Goal: Information Seeking & Learning: Learn about a topic

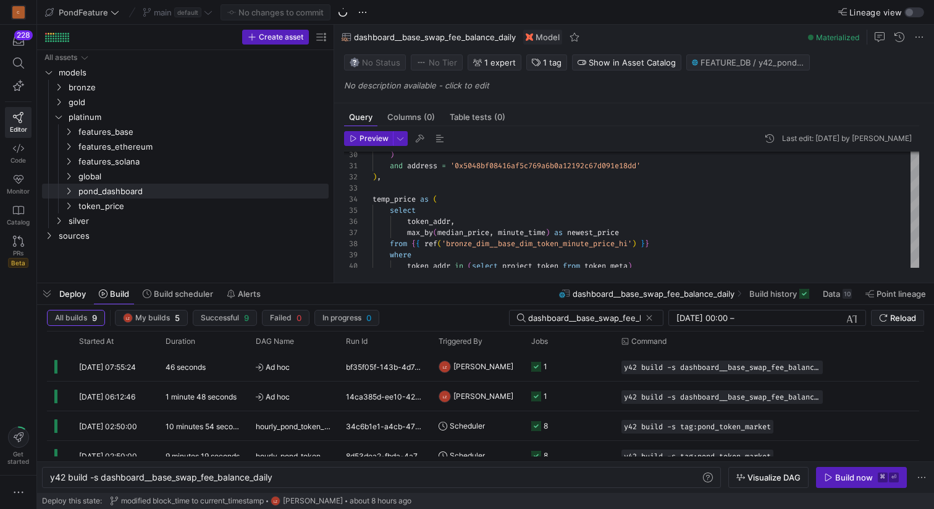
scroll to position [0, 224]
click at [44, 296] on span "button" at bounding box center [47, 293] width 20 height 21
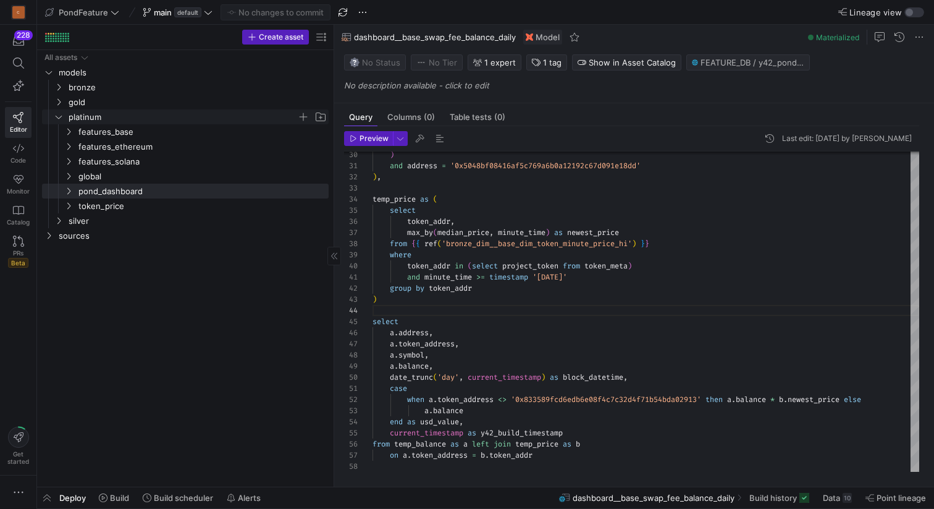
click at [61, 114] on icon "Press SPACE to select this row." at bounding box center [58, 116] width 9 height 7
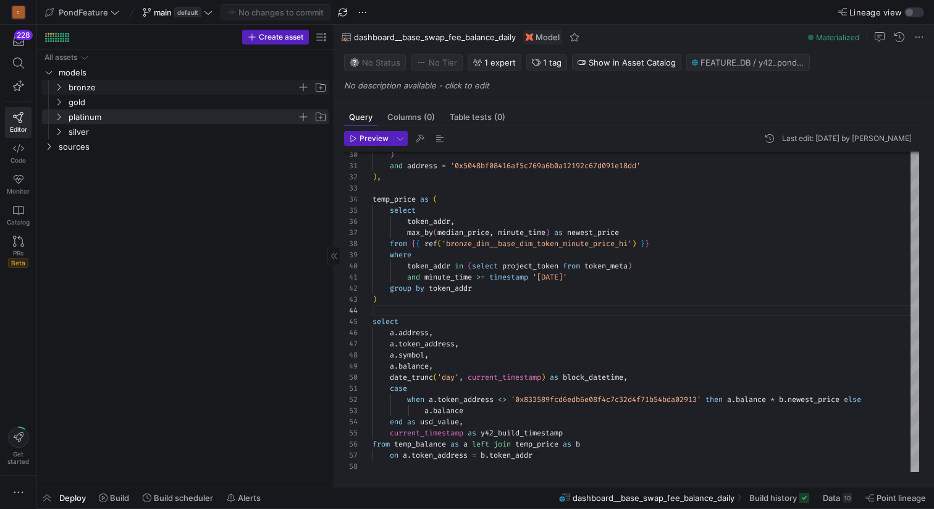
click at [59, 85] on icon "Press SPACE to select this row." at bounding box center [58, 86] width 9 height 7
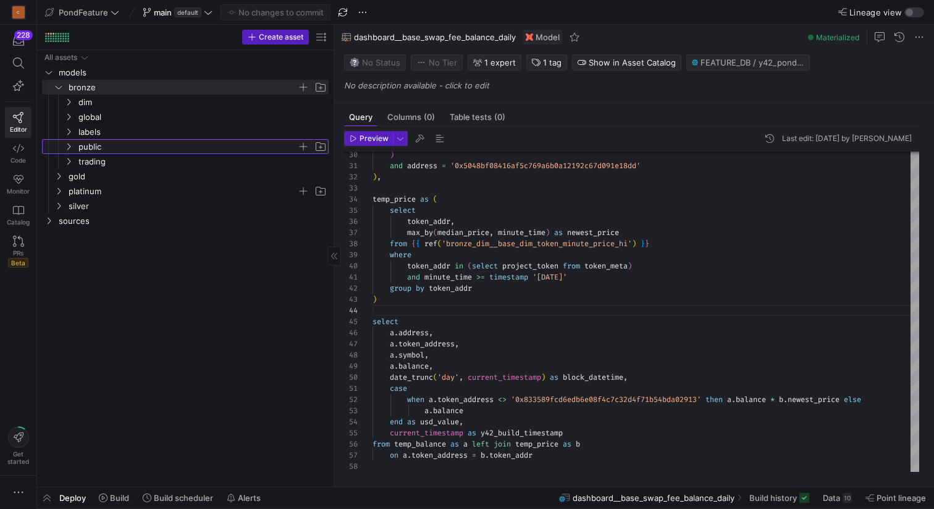
click at [67, 142] on y42-icon "Press SPACE to select this row." at bounding box center [69, 147] width 10 height 10
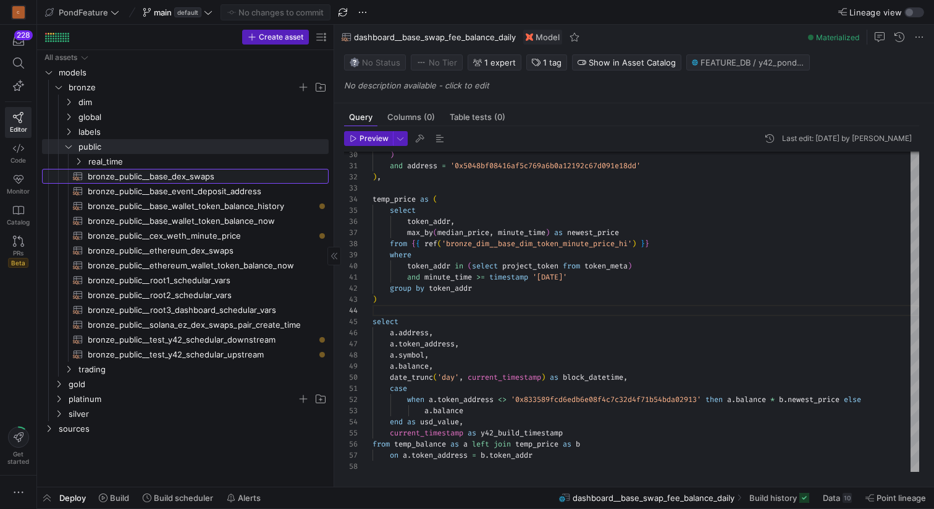
click at [153, 176] on span "bronze_public__base_dex_swaps​​​​​​​​​​" at bounding box center [201, 176] width 227 height 14
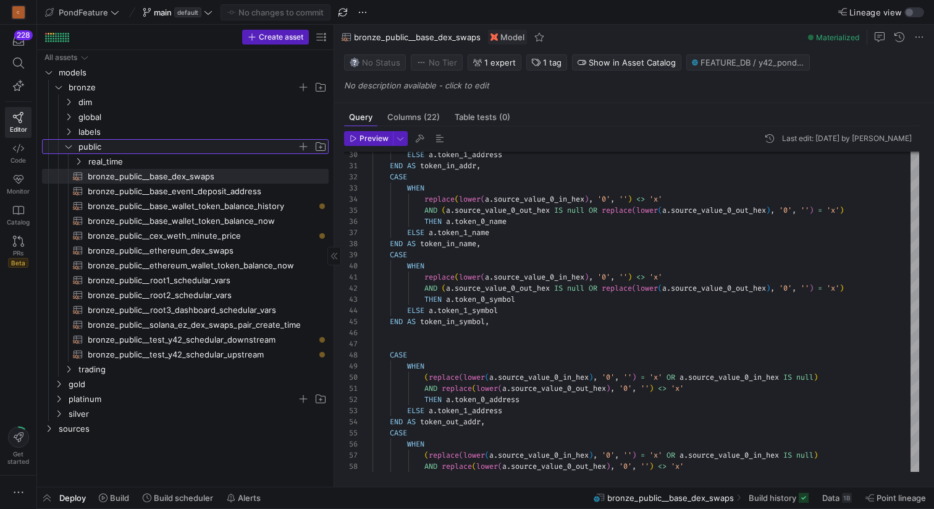
click at [67, 145] on icon "Press SPACE to select this row." at bounding box center [68, 146] width 9 height 7
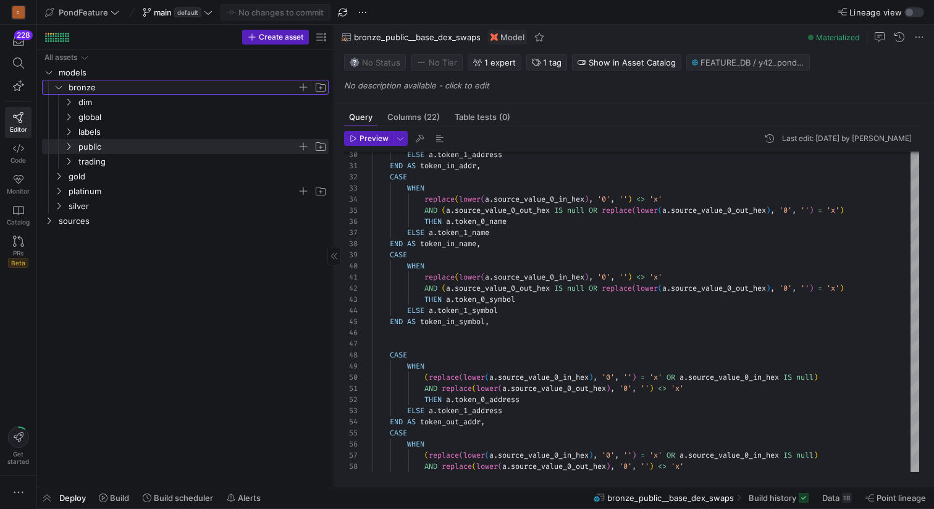
click at [58, 88] on icon "Press SPACE to select this row." at bounding box center [59, 87] width 6 height 3
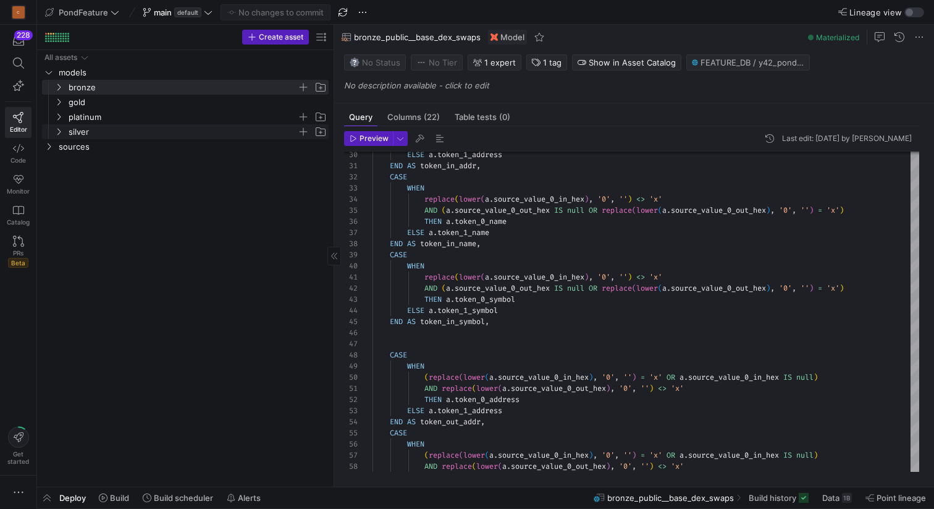
click at [58, 129] on icon "Press SPACE to select this row." at bounding box center [58, 131] width 9 height 7
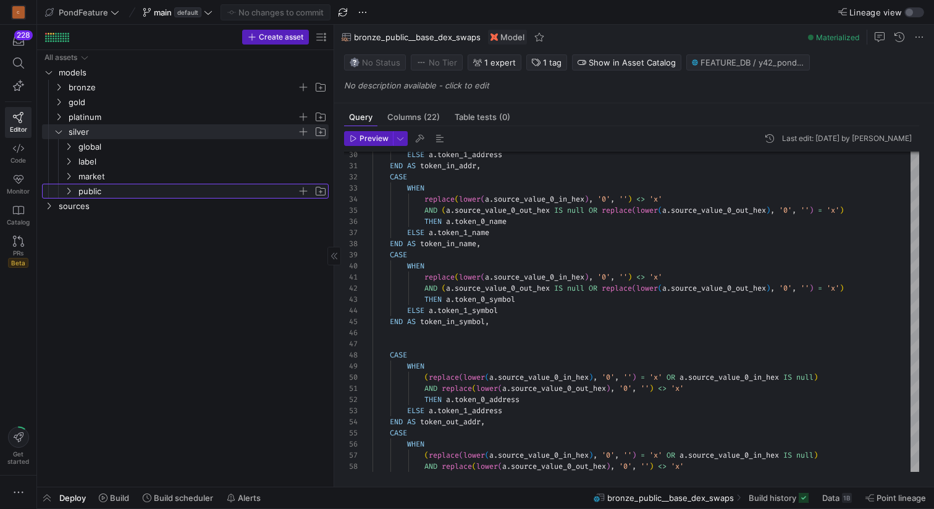
click at [73, 189] on y42-icon "Press SPACE to select this row." at bounding box center [69, 191] width 10 height 10
click at [78, 201] on y42-icon "Press SPACE to select this row." at bounding box center [79, 206] width 10 height 10
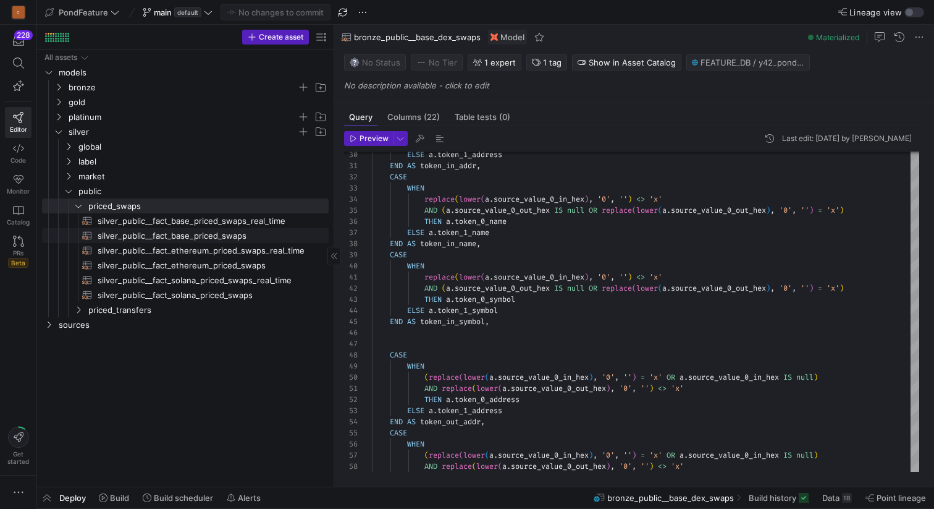
click at [139, 235] on span "silver_public__fact_base_priced_swaps​​​​​​​​​​" at bounding box center [206, 236] width 217 height 14
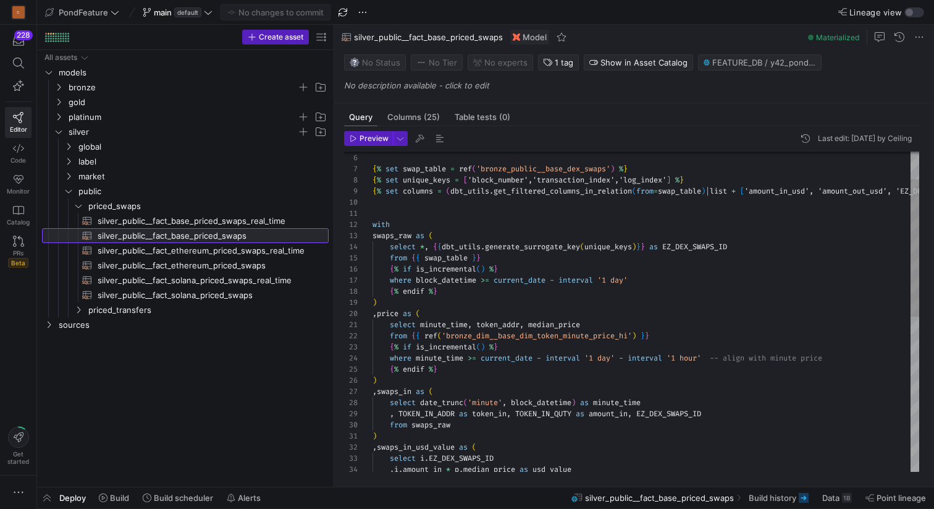
scroll to position [111, 0]
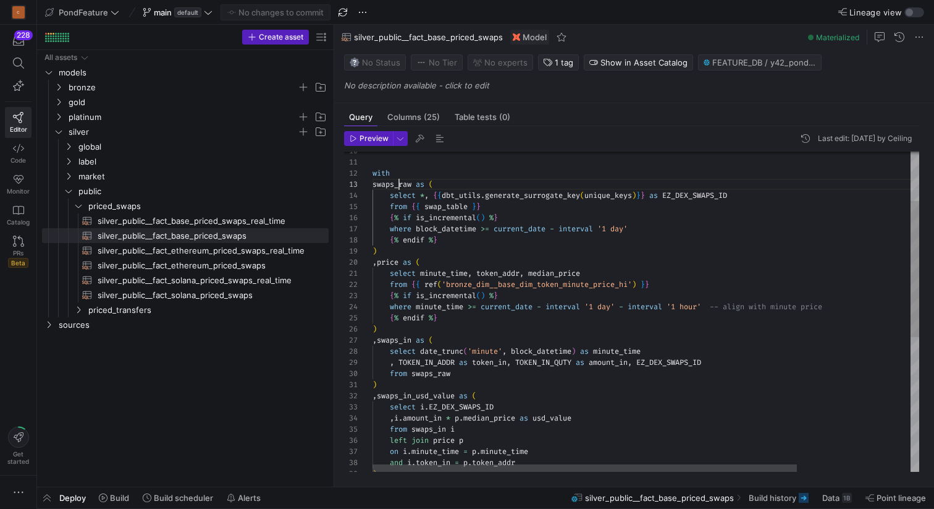
click at [399, 186] on div "select date_trunc ( 'minute' , block_datetime ) as minute_time , swaps_in as ( …" at bounding box center [719, 411] width 693 height 752
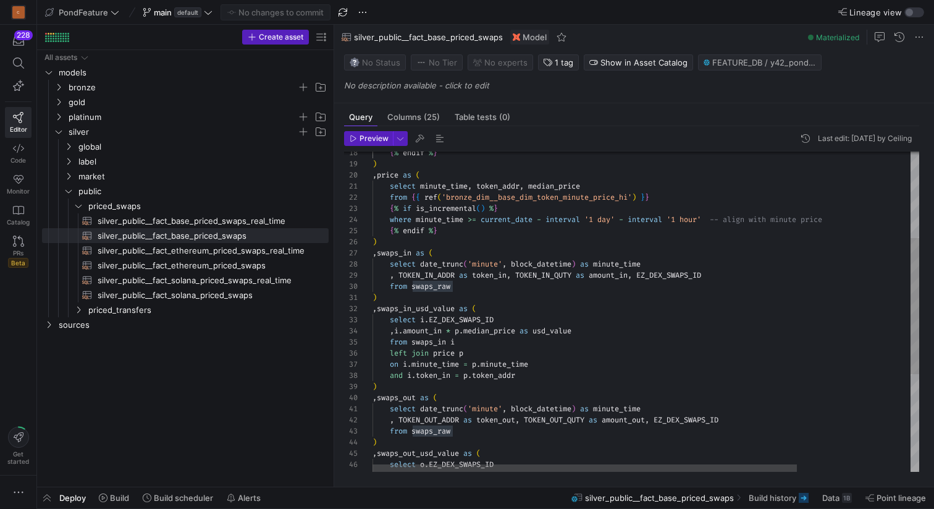
click at [391, 174] on div "select date_trunc ( 'minute' , block_datetime ) as minute_time , swaps_in as ( …" at bounding box center [719, 324] width 693 height 752
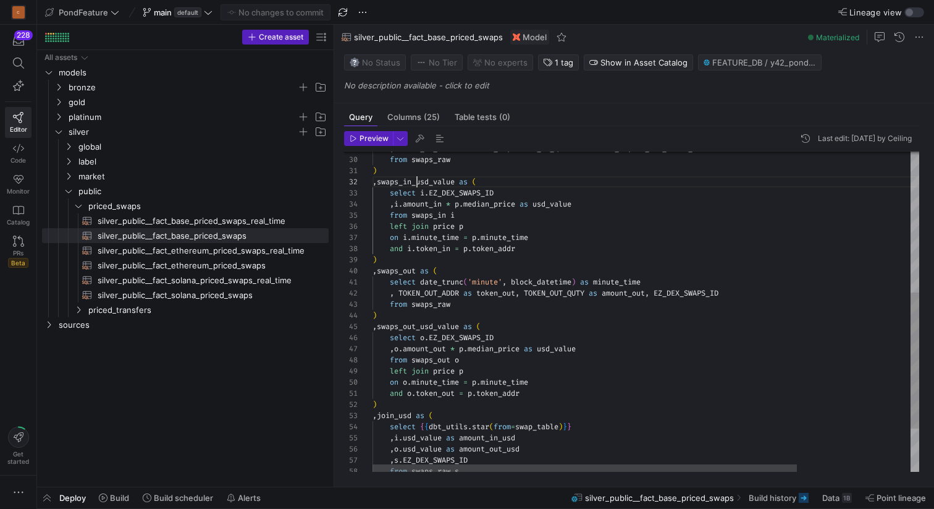
click at [419, 184] on div ") , swaps_in_usd_value as ( select i . EZ_DEX_SWAPS_ID , i . amount_in * p . me…" at bounding box center [719, 197] width 693 height 752
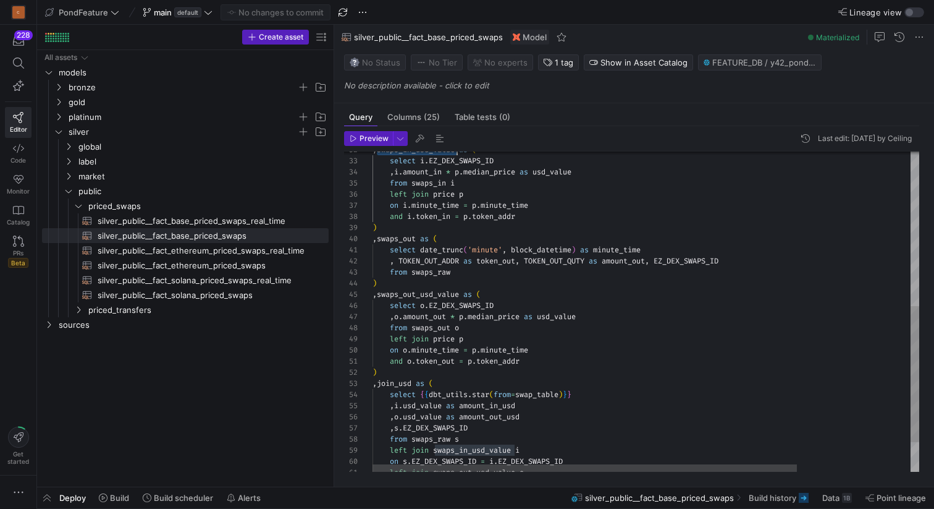
click at [401, 239] on div ", swaps_in_usd_value as ( select i . EZ_DEX_SWAPS_ID , i . amount_in * p . medi…" at bounding box center [719, 165] width 693 height 752
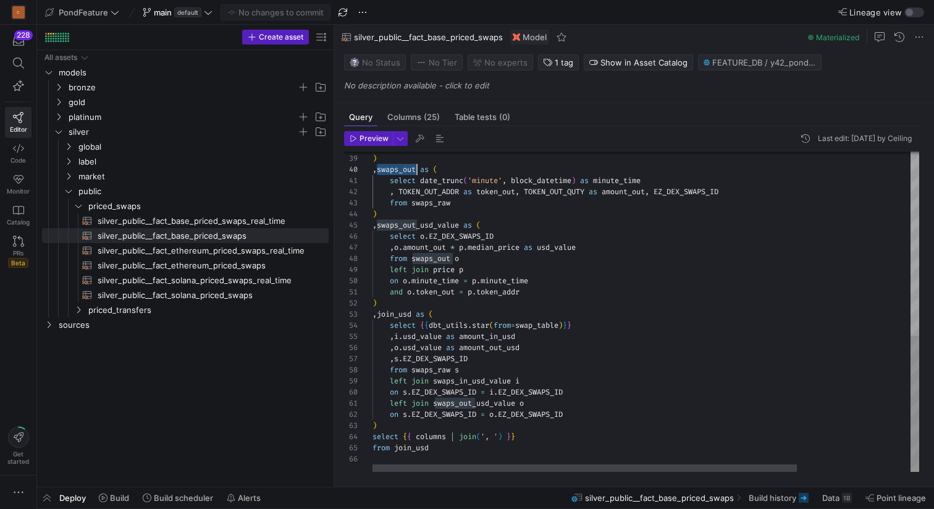
type textarea "and o.token_out = p.token_addr ) ,join_usd as ( select {{dbt_[DOMAIN_NAME](from…"
click at [396, 311] on div "and i . token_in = p . token_addr ) , swaps_out as ( select date_trunc ( 'minut…" at bounding box center [719, 96] width 693 height 752
click at [454, 305] on div "and i . token_in = p . token_addr ) , swaps_out as ( select date_trunc ( 'minut…" at bounding box center [719, 96] width 693 height 752
